Goal: Information Seeking & Learning: Learn about a topic

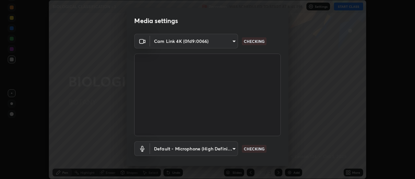
scroll to position [34, 0]
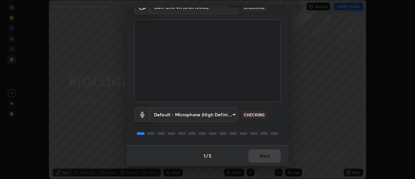
click at [266, 156] on div "1 / 5 Next" at bounding box center [208, 155] width 162 height 21
click at [265, 157] on div "1 / 5 Next" at bounding box center [208, 155] width 162 height 21
click at [265, 156] on div "1 / 5 Next" at bounding box center [208, 155] width 162 height 21
click at [264, 157] on div "1 / 5 Next" at bounding box center [208, 155] width 162 height 21
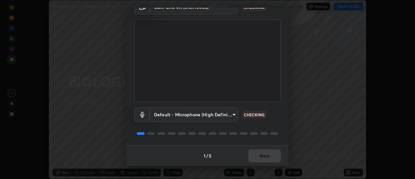
click at [263, 156] on div "1 / 5 Next" at bounding box center [208, 155] width 162 height 21
click at [263, 157] on div "1 / 5 Next" at bounding box center [208, 155] width 162 height 21
click at [264, 157] on div "1 / 5 Next" at bounding box center [208, 155] width 162 height 21
click at [265, 156] on div "1 / 5 Next" at bounding box center [208, 155] width 162 height 21
click at [264, 156] on div "1 / 5 Next" at bounding box center [208, 155] width 162 height 21
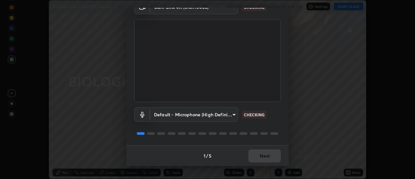
click at [264, 156] on div "1 / 5 Next" at bounding box center [208, 155] width 162 height 21
click at [263, 156] on div "1 / 5 Next" at bounding box center [208, 155] width 162 height 21
click at [264, 155] on div "1 / 5 Next" at bounding box center [208, 155] width 162 height 21
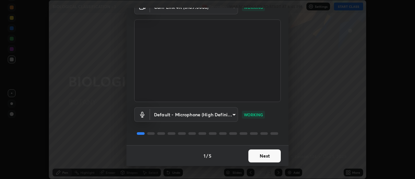
click at [263, 154] on button "Next" at bounding box center [264, 155] width 32 height 13
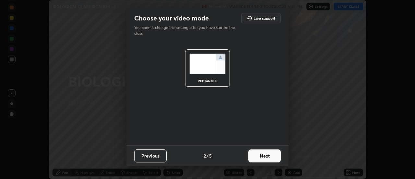
scroll to position [0, 0]
click at [263, 155] on button "Next" at bounding box center [264, 155] width 32 height 13
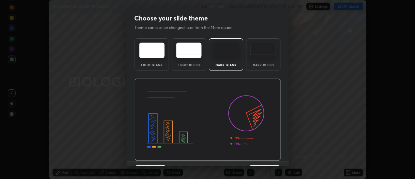
scroll to position [16, 0]
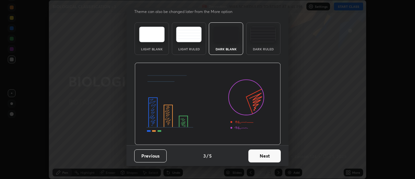
click at [264, 156] on button "Next" at bounding box center [264, 155] width 32 height 13
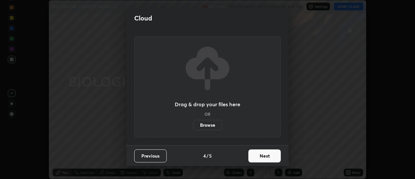
click at [263, 157] on button "Next" at bounding box center [264, 155] width 32 height 13
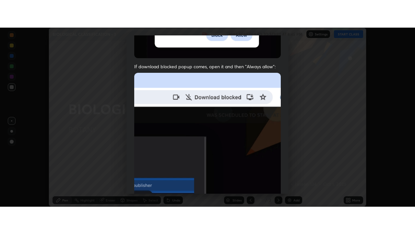
scroll to position [166, 0]
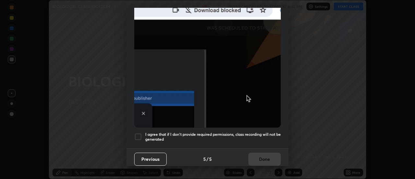
click at [140, 133] on div at bounding box center [138, 137] width 8 height 8
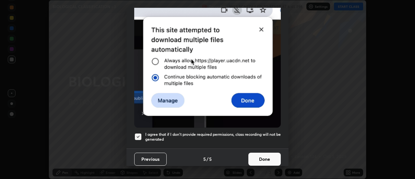
click at [263, 157] on button "Done" at bounding box center [264, 158] width 32 height 13
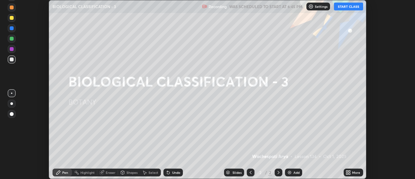
click at [350, 171] on icon at bounding box center [350, 171] width 2 height 2
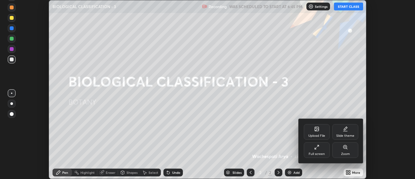
click at [322, 150] on div "Full screen" at bounding box center [317, 150] width 26 height 16
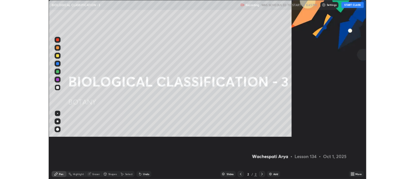
scroll to position [234, 415]
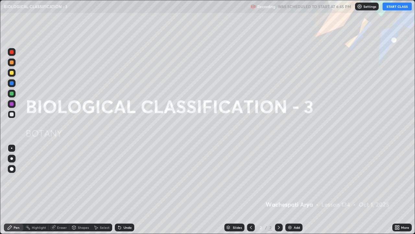
click at [396, 9] on button "START CLASS" at bounding box center [397, 7] width 29 height 8
click at [291, 178] on img at bounding box center [289, 226] width 5 height 5
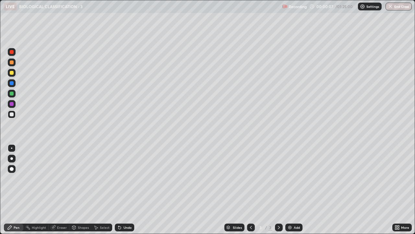
click at [12, 158] on div at bounding box center [11, 158] width 3 height 3
click at [12, 115] on div at bounding box center [12, 114] width 4 height 4
click at [13, 63] on div at bounding box center [12, 62] width 4 height 4
click at [11, 84] on div at bounding box center [12, 83] width 4 height 4
click at [12, 73] on div at bounding box center [12, 73] width 4 height 4
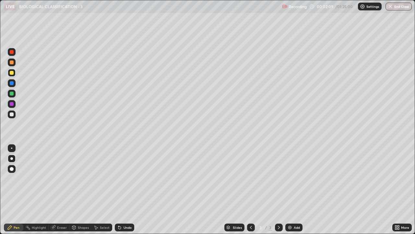
click at [12, 93] on div at bounding box center [12, 93] width 4 height 4
click at [11, 104] on div at bounding box center [12, 104] width 4 height 4
click at [96, 178] on icon at bounding box center [97, 227] width 4 height 4
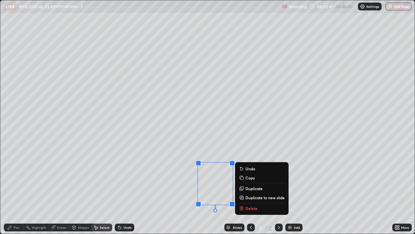
click at [19, 178] on div "Pen" at bounding box center [17, 226] width 6 height 3
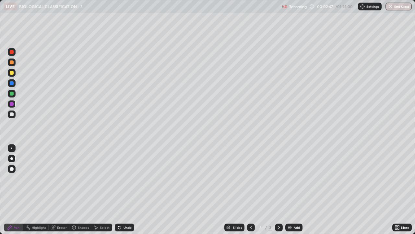
click at [12, 95] on div at bounding box center [12, 93] width 4 height 4
click at [15, 116] on div at bounding box center [12, 114] width 8 height 8
click at [294, 178] on div "Add" at bounding box center [297, 226] width 6 height 3
click at [12, 115] on div at bounding box center [12, 114] width 4 height 4
click at [11, 63] on div at bounding box center [12, 62] width 4 height 4
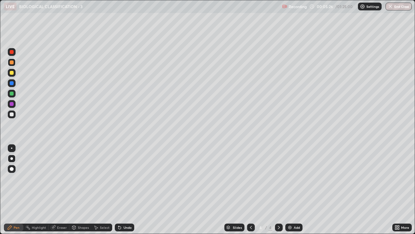
click at [252, 178] on div at bounding box center [251, 227] width 8 height 8
click at [12, 159] on div at bounding box center [11, 158] width 3 height 3
click at [10, 113] on div at bounding box center [12, 114] width 4 height 4
click at [282, 178] on div at bounding box center [279, 227] width 8 height 8
click at [124, 178] on div "Undo" at bounding box center [128, 226] width 8 height 3
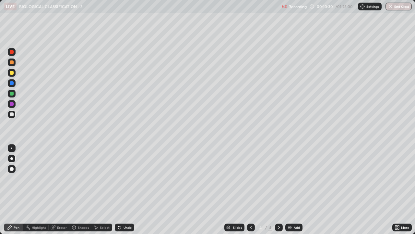
click at [296, 178] on div "Add" at bounding box center [297, 226] width 6 height 3
click at [12, 74] on div at bounding box center [12, 73] width 4 height 4
click at [12, 94] on div at bounding box center [12, 93] width 4 height 4
click at [128, 178] on div "Undo" at bounding box center [128, 226] width 8 height 3
click at [250, 178] on icon at bounding box center [250, 226] width 5 height 5
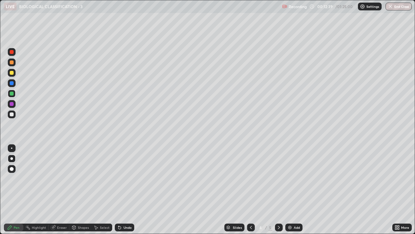
click at [278, 178] on icon at bounding box center [278, 226] width 5 height 5
click at [253, 178] on div at bounding box center [251, 227] width 8 height 8
click at [397, 178] on icon at bounding box center [397, 226] width 5 height 5
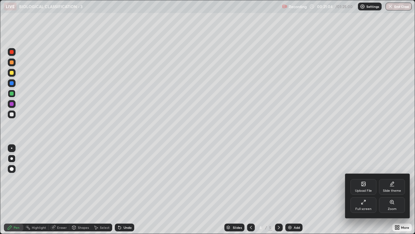
click at [364, 178] on div "Full screen" at bounding box center [364, 205] width 26 height 16
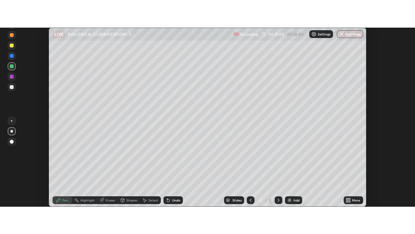
scroll to position [32258, 32021]
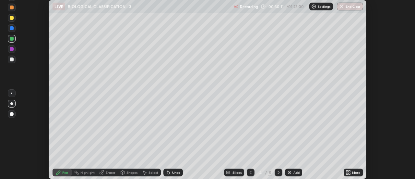
click at [350, 171] on icon at bounding box center [350, 171] width 2 height 2
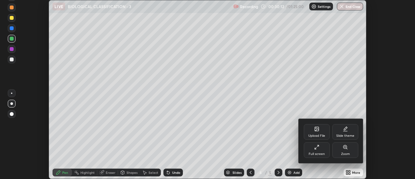
click at [314, 149] on div "Full screen" at bounding box center [317, 150] width 26 height 16
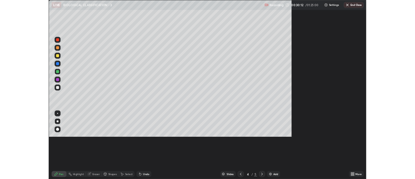
scroll to position [234, 415]
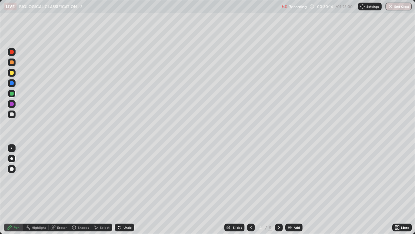
click at [12, 114] on div at bounding box center [12, 114] width 4 height 4
click at [108, 178] on div "Select" at bounding box center [101, 227] width 21 height 8
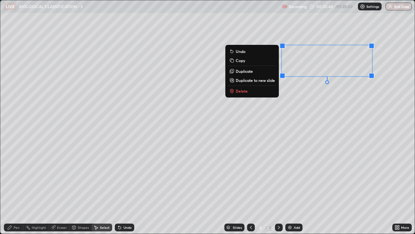
click at [258, 90] on button "Delete" at bounding box center [252, 91] width 48 height 8
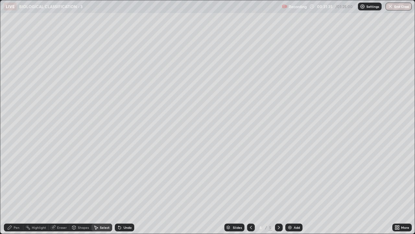
click at [281, 178] on div at bounding box center [279, 227] width 8 height 8
click at [279, 178] on icon at bounding box center [278, 226] width 5 height 5
click at [295, 178] on div "Add" at bounding box center [297, 226] width 6 height 3
click at [251, 178] on icon at bounding box center [250, 226] width 5 height 5
click at [277, 178] on icon at bounding box center [278, 226] width 5 height 5
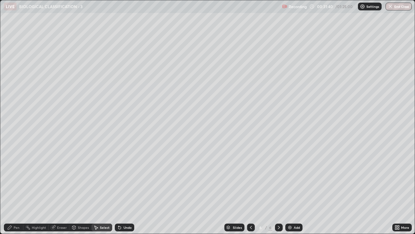
click at [399, 178] on icon at bounding box center [397, 226] width 5 height 5
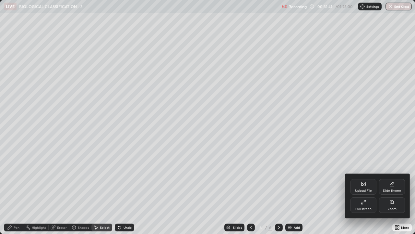
click at [364, 178] on div "Full screen" at bounding box center [364, 205] width 26 height 16
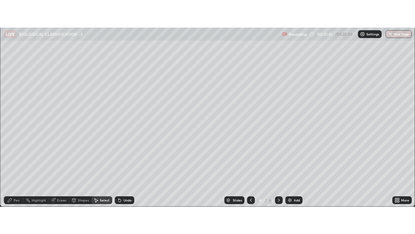
scroll to position [32258, 32021]
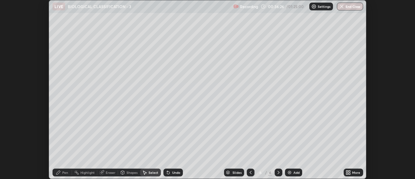
click at [350, 171] on icon at bounding box center [350, 171] width 2 height 2
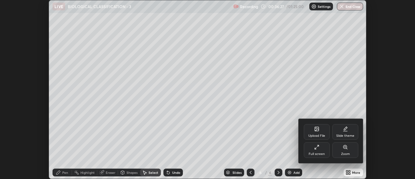
click at [318, 152] on div "Full screen" at bounding box center [317, 153] width 16 height 3
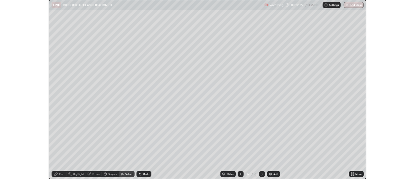
scroll to position [234, 415]
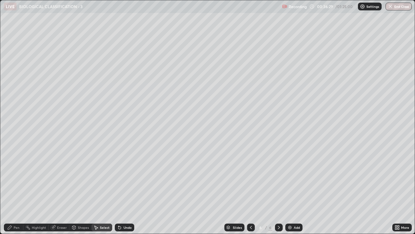
click at [19, 178] on div "Pen" at bounding box center [13, 227] width 19 height 8
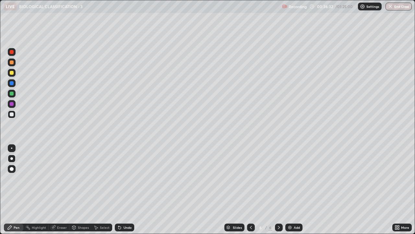
click at [11, 65] on div at bounding box center [12, 62] width 8 height 8
click at [12, 115] on div at bounding box center [12, 114] width 4 height 4
click at [11, 84] on div at bounding box center [12, 83] width 4 height 4
click at [11, 76] on div at bounding box center [12, 73] width 8 height 8
click at [15, 114] on div at bounding box center [12, 114] width 8 height 8
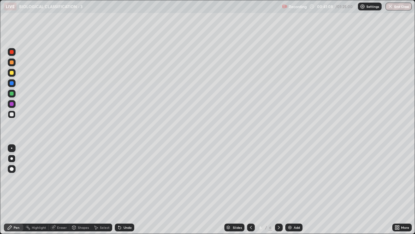
click at [130, 178] on div "Undo" at bounding box center [128, 226] width 8 height 3
click at [405, 178] on div "More" at bounding box center [405, 226] width 8 height 3
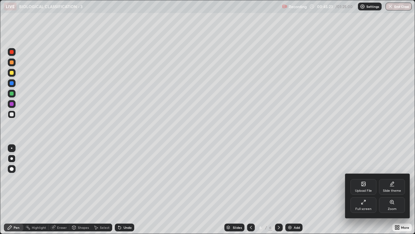
click at [367, 178] on div "Full screen" at bounding box center [364, 205] width 26 height 16
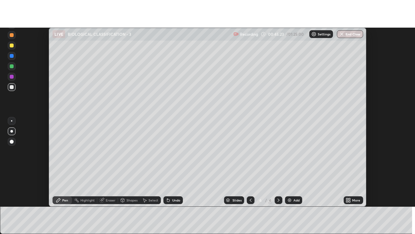
scroll to position [32258, 32021]
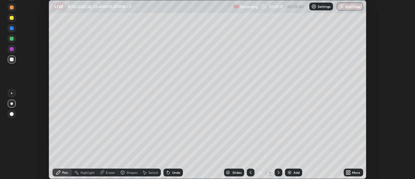
click at [352, 172] on div "More" at bounding box center [353, 172] width 19 height 8
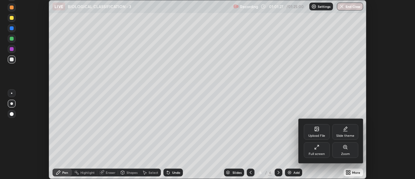
click at [320, 150] on div "Full screen" at bounding box center [317, 150] width 26 height 16
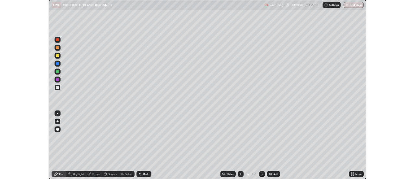
scroll to position [234, 415]
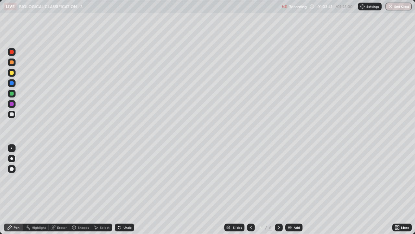
click at [301, 178] on div "Add" at bounding box center [293, 227] width 17 height 8
click at [12, 114] on div at bounding box center [12, 114] width 4 height 4
click at [12, 73] on div at bounding box center [12, 73] width 4 height 4
click at [13, 102] on div at bounding box center [12, 104] width 4 height 4
click at [13, 74] on div at bounding box center [12, 73] width 8 height 8
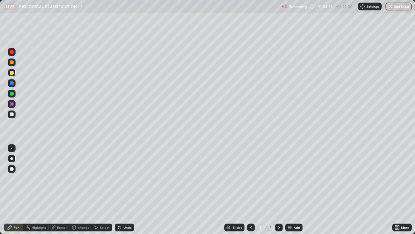
click at [12, 84] on div at bounding box center [12, 83] width 4 height 4
click at [398, 178] on icon at bounding box center [399, 226] width 2 height 2
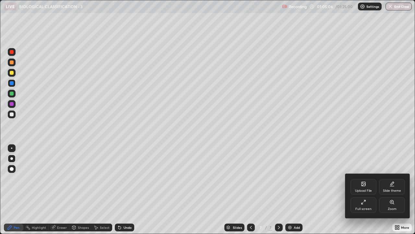
click at [368, 178] on div "Full screen" at bounding box center [364, 208] width 16 height 3
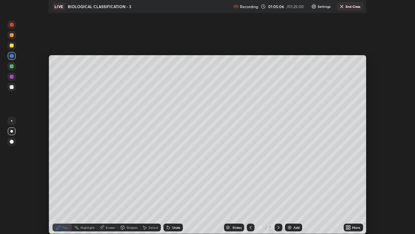
scroll to position [32258, 32021]
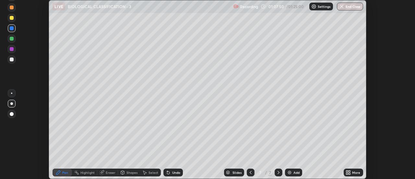
click at [353, 171] on div "More" at bounding box center [356, 172] width 8 height 3
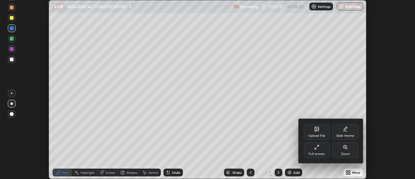
click at [316, 150] on div "Full screen" at bounding box center [317, 150] width 26 height 16
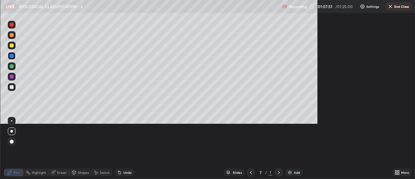
scroll to position [234, 415]
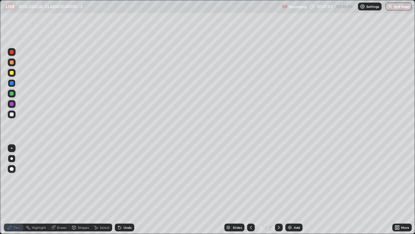
click at [12, 104] on div at bounding box center [12, 104] width 4 height 4
click at [10, 170] on div at bounding box center [12, 169] width 8 height 8
click at [35, 178] on div "Highlight" at bounding box center [39, 226] width 14 height 3
click at [10, 178] on icon at bounding box center [11, 204] width 5 height 5
click at [13, 178] on div "Pen" at bounding box center [13, 227] width 19 height 8
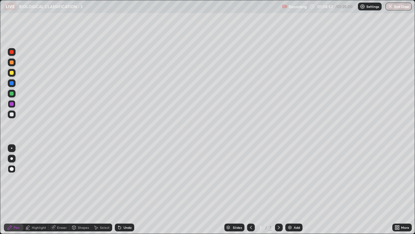
click at [12, 74] on div at bounding box center [12, 73] width 4 height 4
click at [11, 158] on div at bounding box center [11, 158] width 3 height 3
click at [300, 178] on div "Add" at bounding box center [293, 227] width 17 height 8
click at [11, 65] on div at bounding box center [12, 62] width 8 height 8
click at [10, 113] on div at bounding box center [12, 114] width 4 height 4
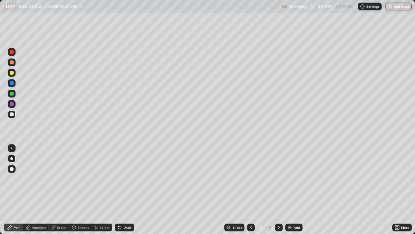
click at [12, 83] on div at bounding box center [12, 83] width 4 height 4
click at [12, 63] on div at bounding box center [12, 62] width 4 height 4
click at [15, 114] on div at bounding box center [12, 114] width 8 height 8
click at [12, 158] on div at bounding box center [11, 158] width 3 height 3
click at [13, 83] on div at bounding box center [12, 83] width 4 height 4
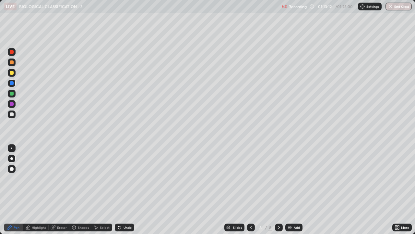
click at [12, 73] on div at bounding box center [12, 73] width 4 height 4
click at [251, 178] on icon at bounding box center [250, 226] width 5 height 5
click at [399, 178] on icon at bounding box center [399, 228] width 2 height 2
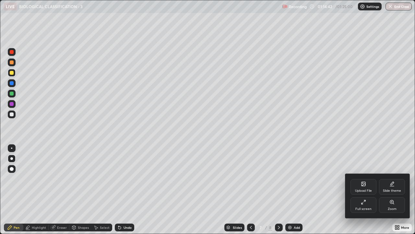
click at [367, 178] on div "Full screen" at bounding box center [364, 205] width 26 height 16
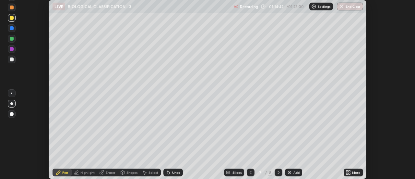
scroll to position [32258, 32021]
click at [350, 6] on button "End Class" at bounding box center [351, 7] width 26 height 8
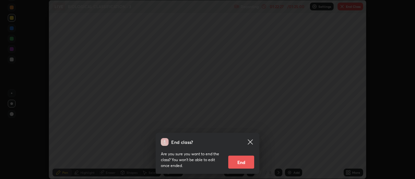
click at [241, 159] on button "End" at bounding box center [241, 161] width 26 height 13
